Goal: Task Accomplishment & Management: Complete application form

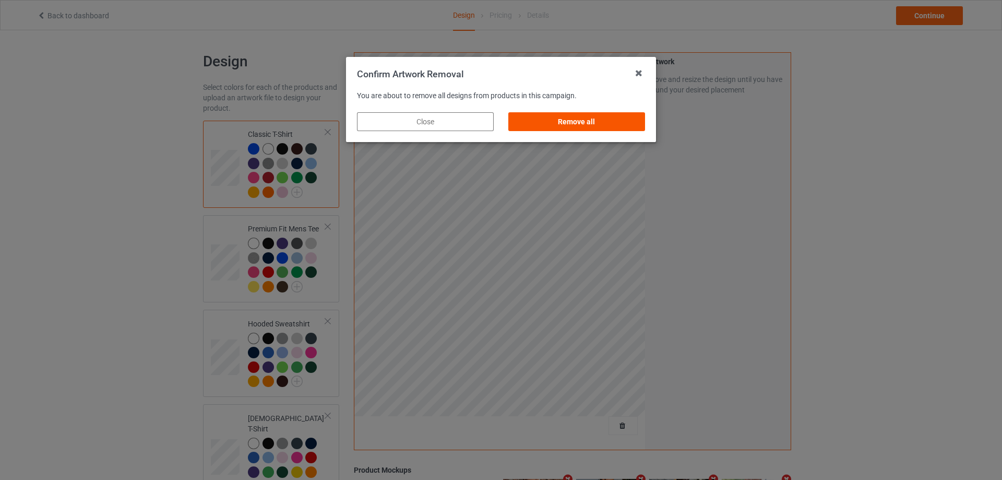
click at [604, 114] on div "Remove all" at bounding box center [576, 121] width 137 height 19
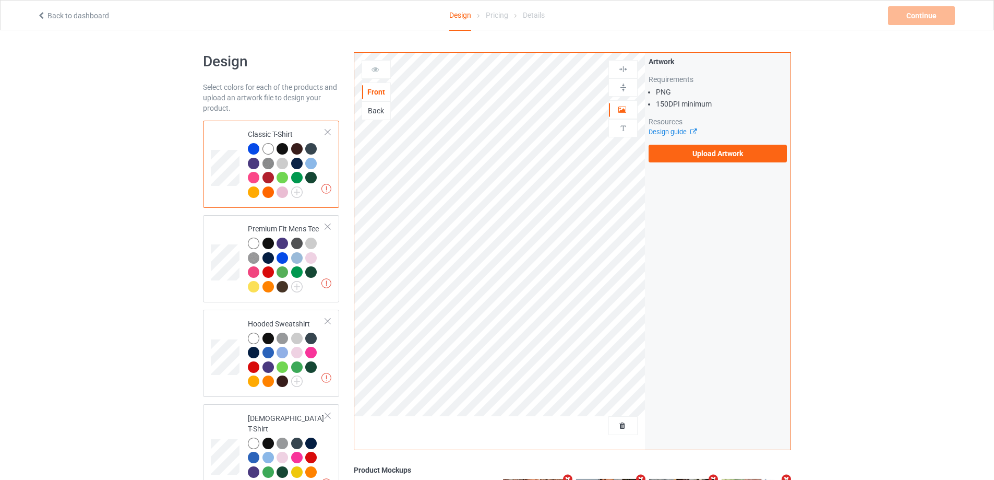
click at [669, 143] on div "Artwork Requirements PNG 150 DPI minimum Resources Design guide Upload Artwork" at bounding box center [718, 109] width 138 height 106
click at [667, 147] on label "Upload Artwork" at bounding box center [718, 154] width 138 height 18
click at [0, 0] on input "Upload Artwork" at bounding box center [0, 0] width 0 height 0
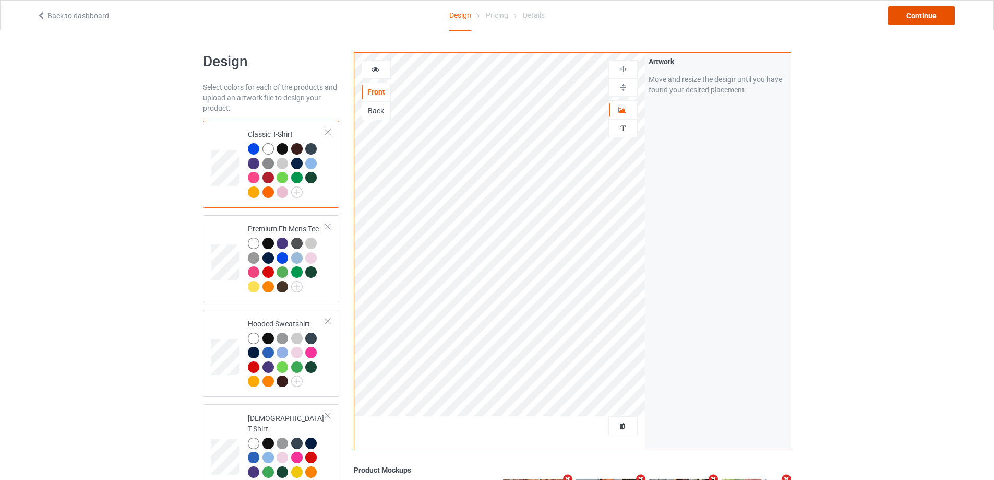
click at [915, 22] on div "Continue" at bounding box center [921, 15] width 67 height 19
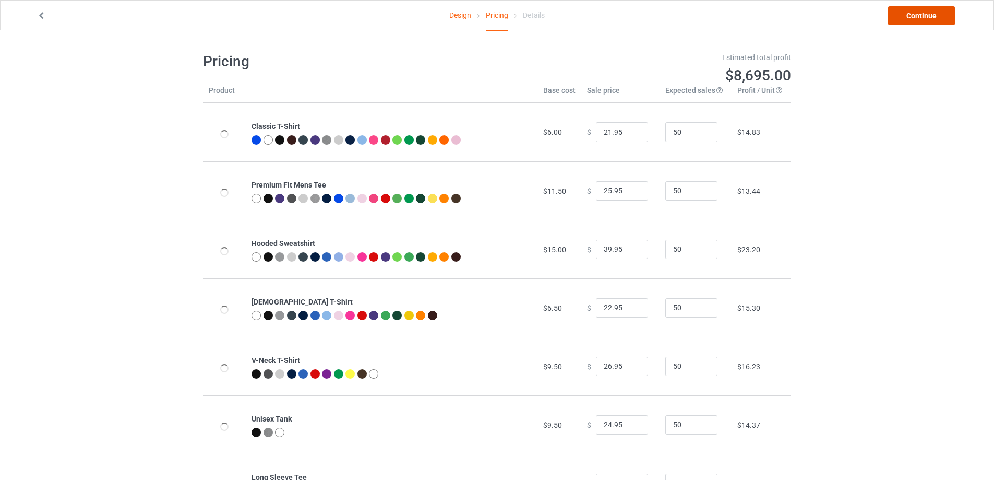
click at [913, 22] on link "Continue" at bounding box center [921, 15] width 67 height 19
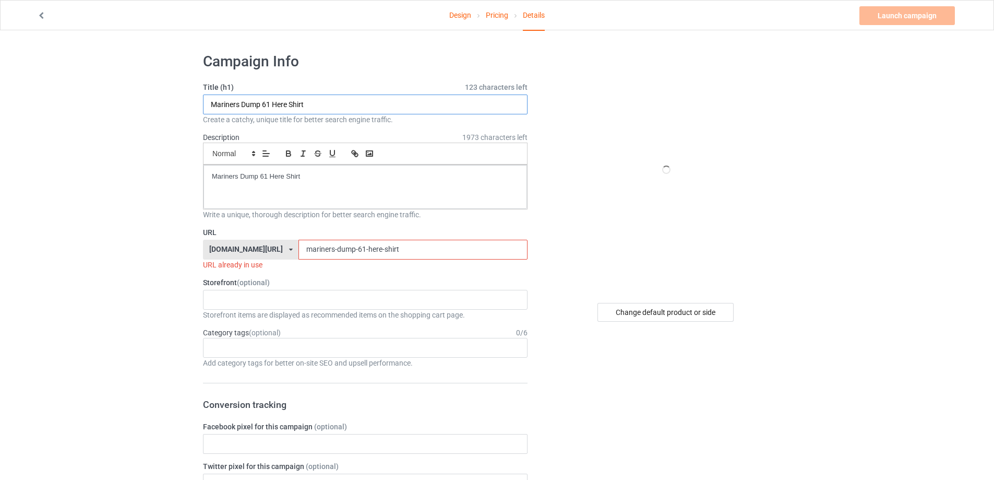
drag, startPoint x: 318, startPoint y: 100, endPoint x: 241, endPoint y: 179, distance: 110.7
paste input "Dump HR Here s"
type input "Dump HR Here shirt"
drag, startPoint x: 351, startPoint y: 178, endPoint x: 101, endPoint y: 177, distance: 250.6
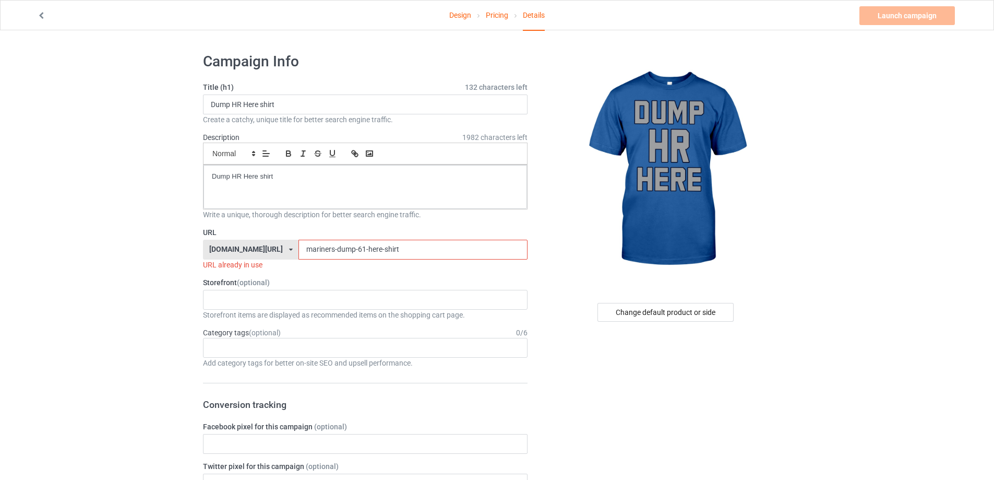
paste input "Dump HR Here"
click at [299, 257] on input "Dump HR Here shirt" at bounding box center [413, 250] width 229 height 20
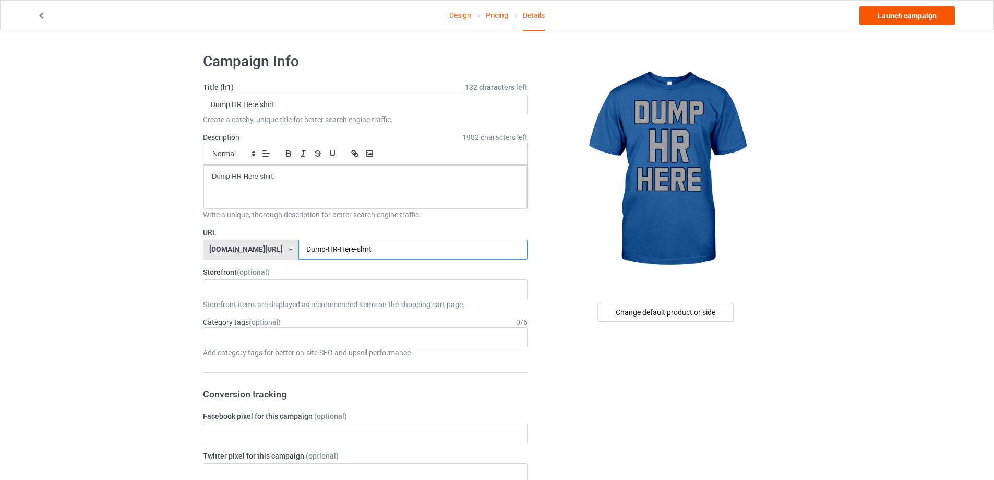
type input "Dump-HR-Here-shirt"
click at [927, 13] on link "Launch campaign" at bounding box center [908, 15] width 96 height 19
